Goal: Information Seeking & Learning: Learn about a topic

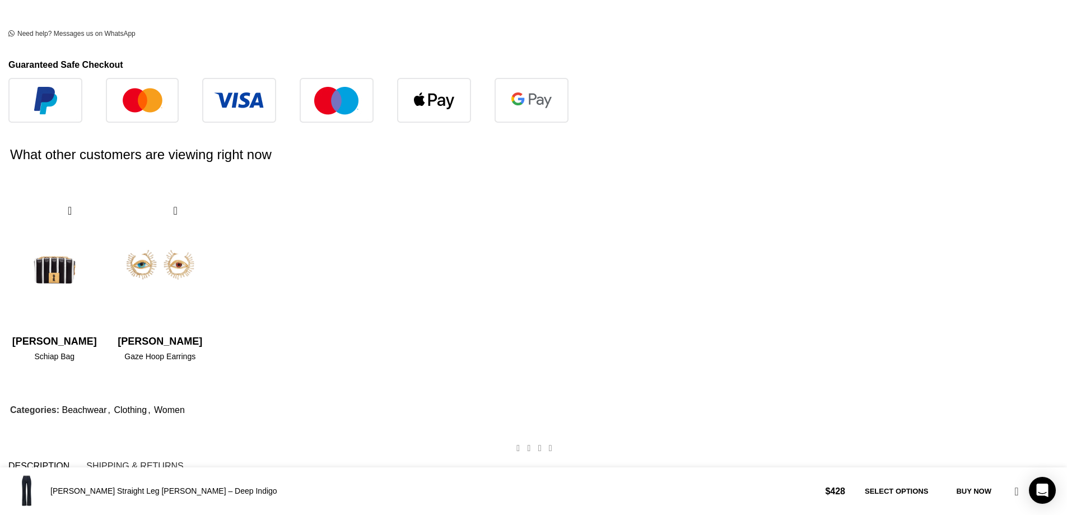
scroll to position [0, 236]
drag, startPoint x: 623, startPoint y: 317, endPoint x: 211, endPoint y: 266, distance: 415.5
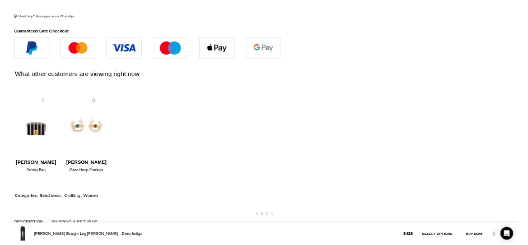
scroll to position [0, 354]
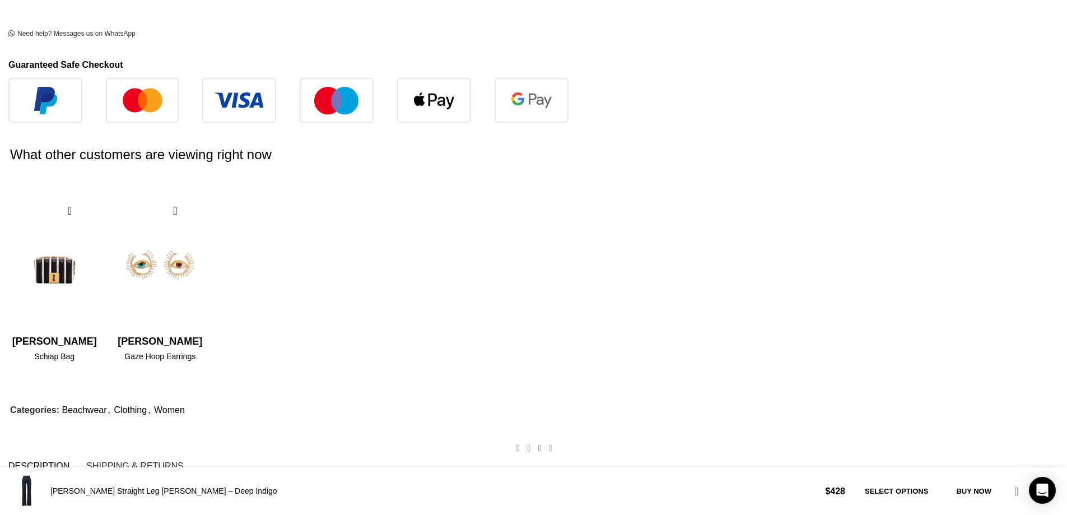
drag, startPoint x: 658, startPoint y: 170, endPoint x: 197, endPoint y: 152, distance: 461.5
copy p "[PERSON_NAME] [PERSON_NAME] Straight Leg [PERSON_NAME] – Deep Indigo is a must-…"
drag, startPoint x: 206, startPoint y: 266, endPoint x: 652, endPoint y: 321, distance: 450.0
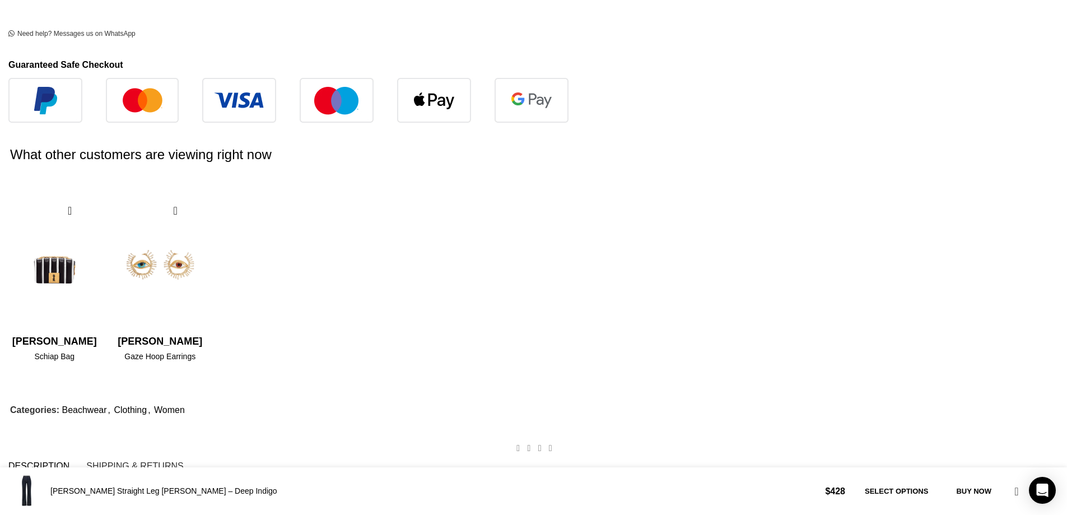
drag, startPoint x: 573, startPoint y: 322, endPoint x: 170, endPoint y: 258, distance: 408.6
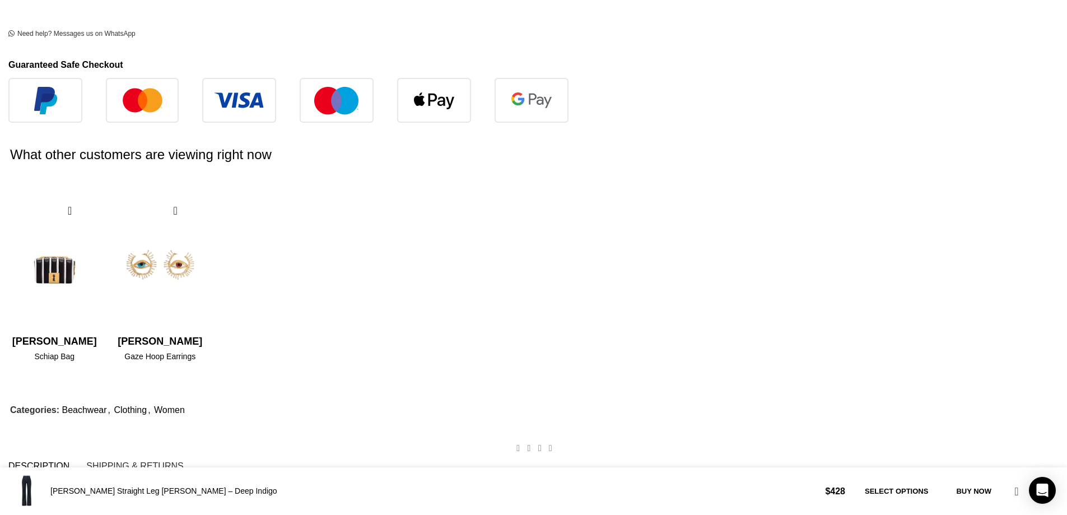
scroll to position [0, 826]
drag, startPoint x: 665, startPoint y: 306, endPoint x: 229, endPoint y: 271, distance: 437.9
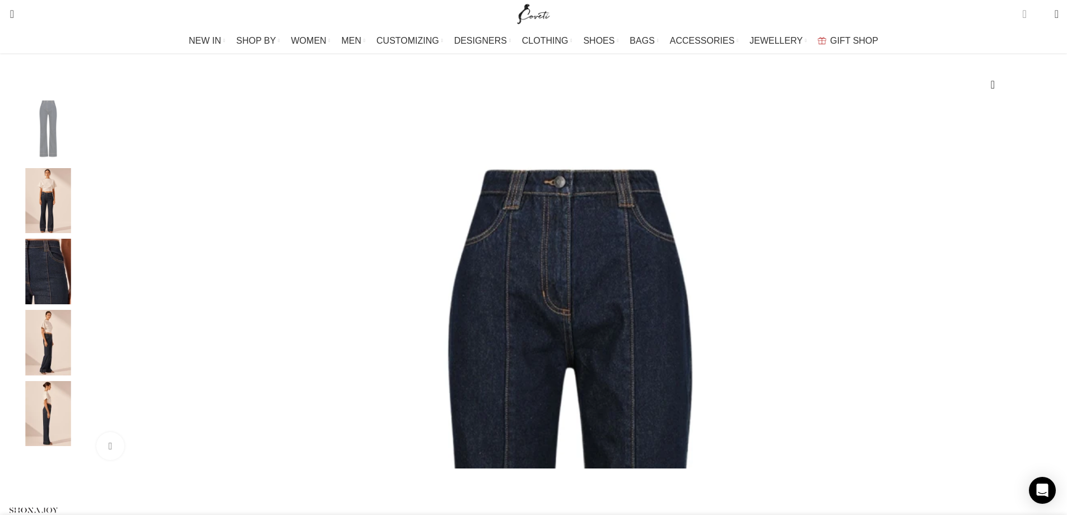
scroll to position [0, 944]
